Goal: Check status: Check status

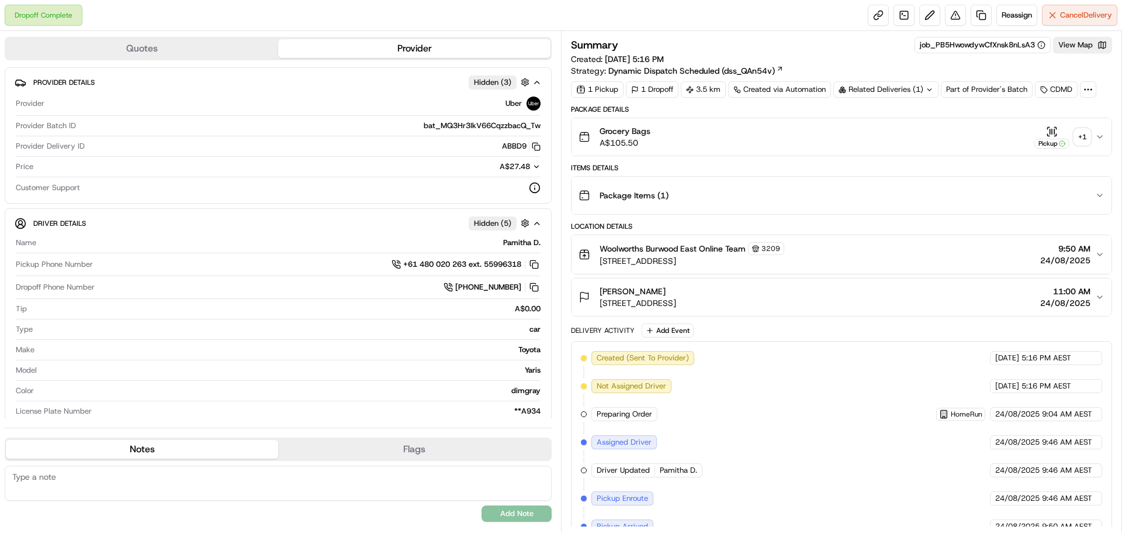
click at [1083, 135] on div "+ 1" at bounding box center [1083, 137] width 16 height 16
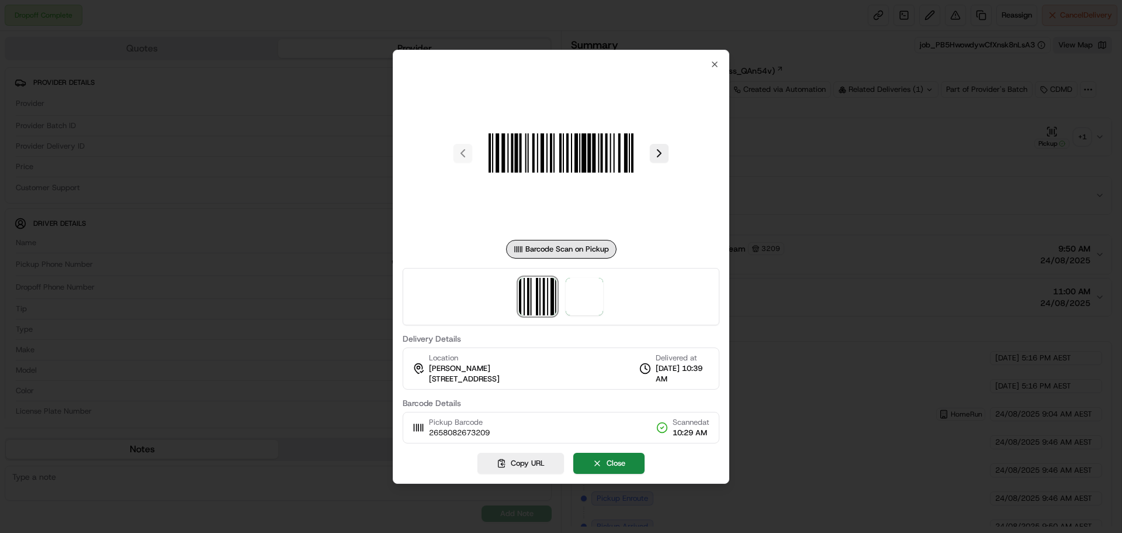
click at [659, 167] on div at bounding box center [561, 153] width 317 height 168
click at [657, 157] on button at bounding box center [659, 153] width 19 height 19
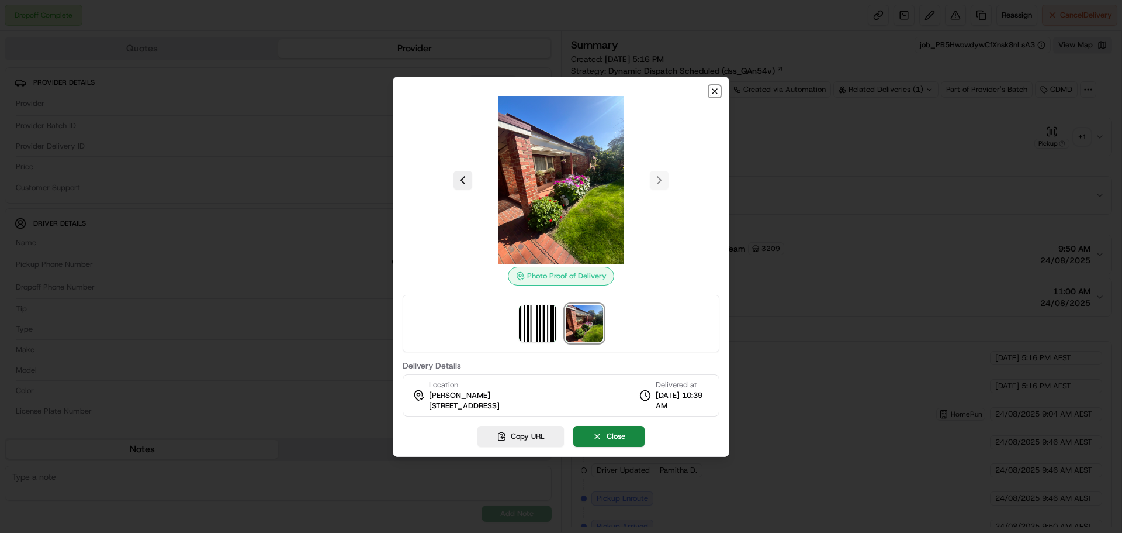
drag, startPoint x: 715, startPoint y: 89, endPoint x: 800, endPoint y: 88, distance: 84.8
click at [716, 89] on icon "button" at bounding box center [714, 91] width 9 height 9
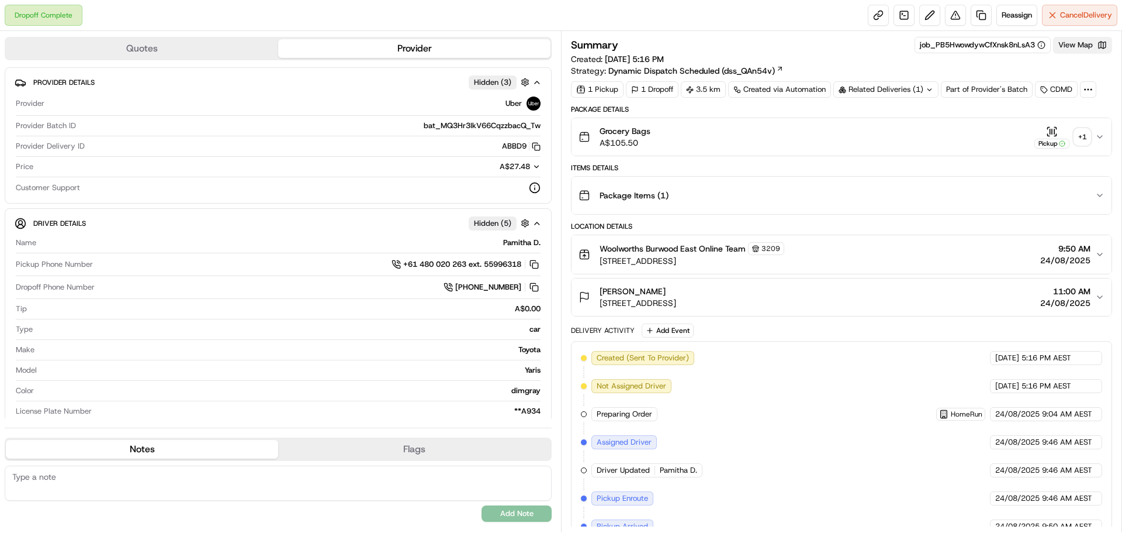
click at [1077, 46] on button "View Map" at bounding box center [1082, 45] width 59 height 16
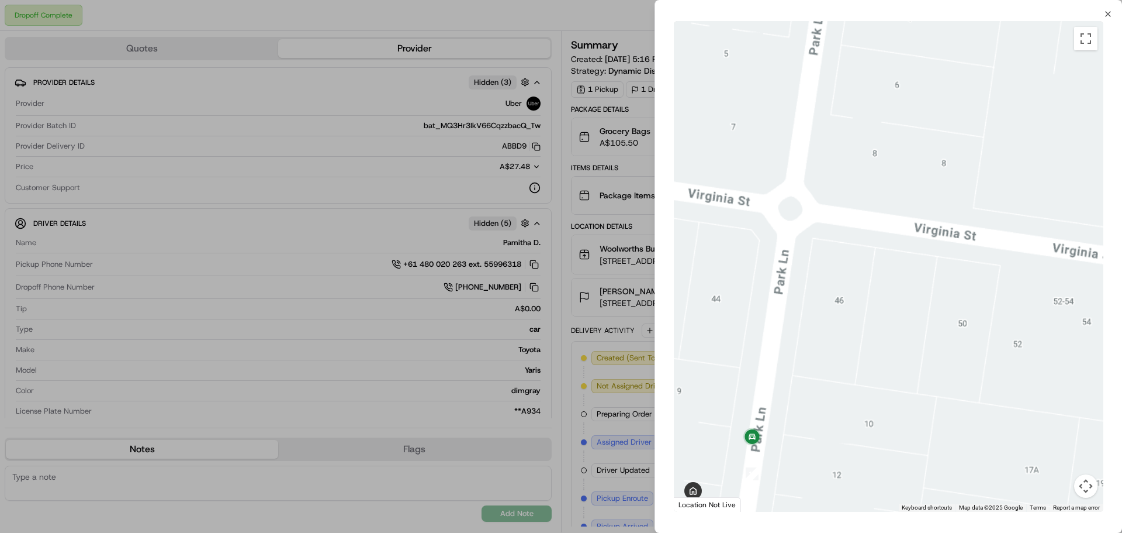
click at [394, 182] on div at bounding box center [561, 266] width 1122 height 533
